Goal: Task Accomplishment & Management: Complete application form

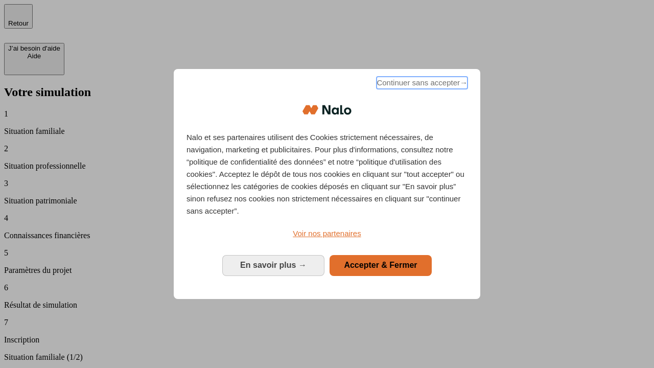
click at [421, 84] on span "Continuer sans accepter →" at bounding box center [422, 83] width 91 height 12
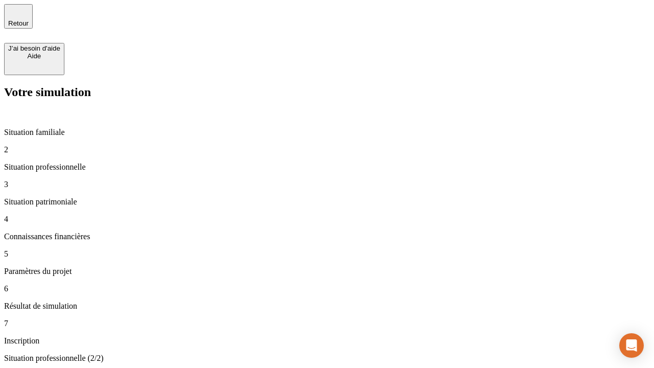
type input "30 000"
type input "0"
type input "1 000"
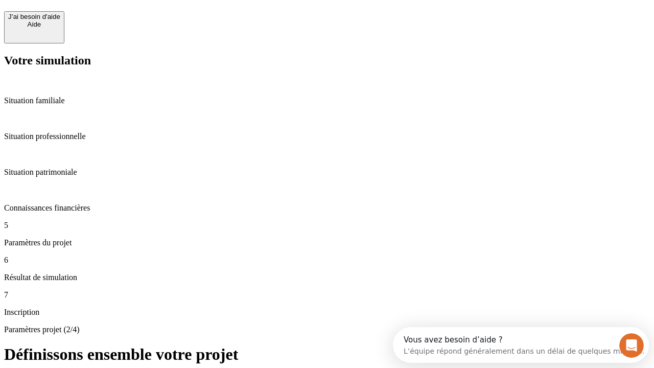
scroll to position [19, 0]
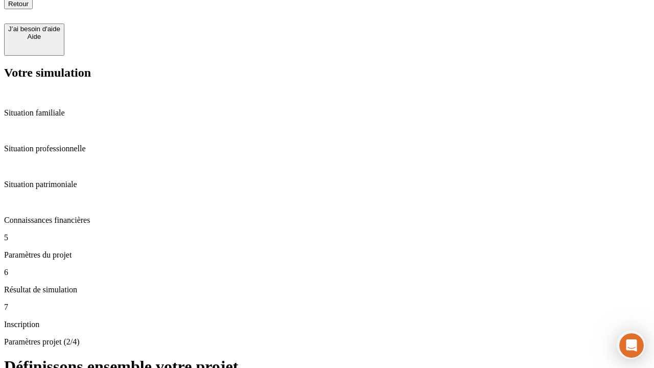
type input "40"
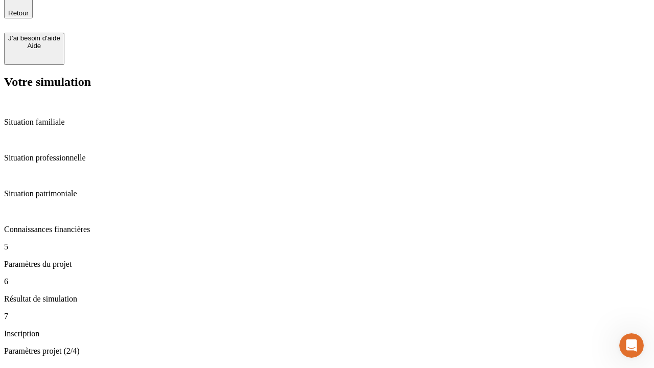
type input "64"
type input "200 000"
type input "640"
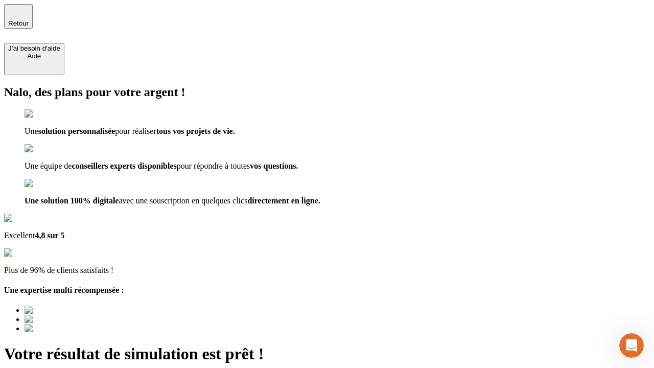
type input "[EMAIL_ADDRESS][DOMAIN_NAME]"
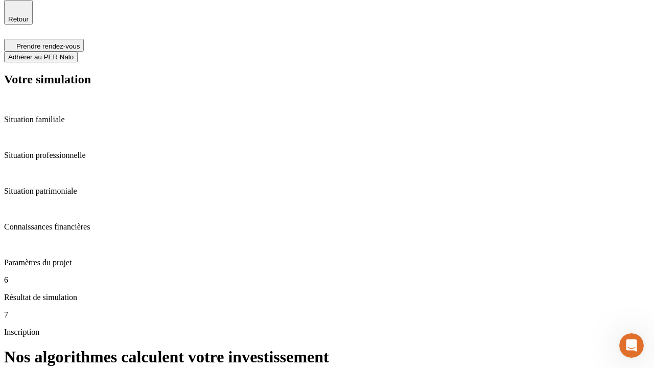
click at [74, 53] on span "Adhérer au PER Nalo" at bounding box center [40, 57] width 65 height 8
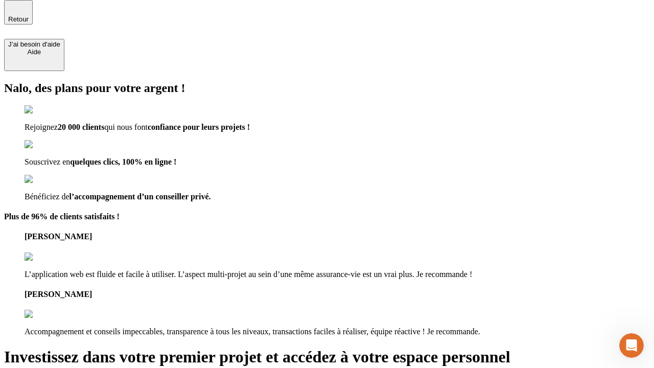
scroll to position [3, 0]
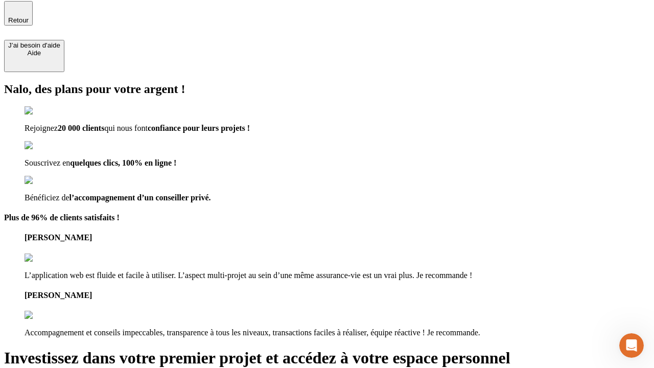
type input "abc"
